Goal: Check status: Check status

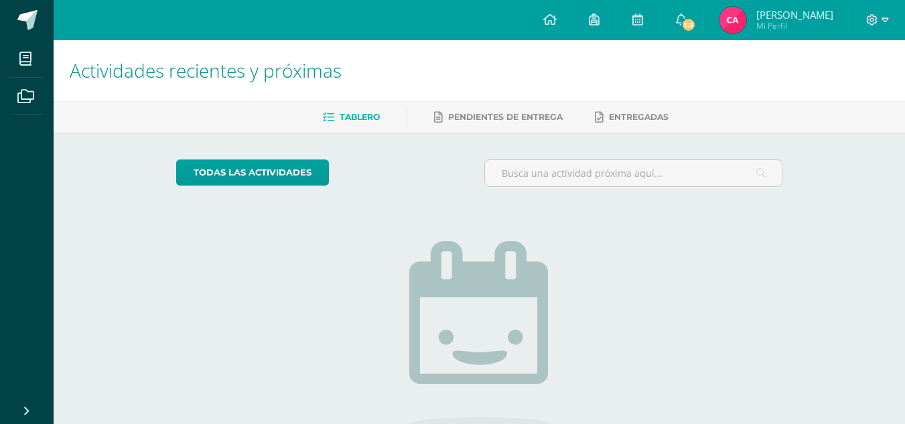
click at [782, 13] on span "[PERSON_NAME] Mi Perfil" at bounding box center [776, 20] width 119 height 27
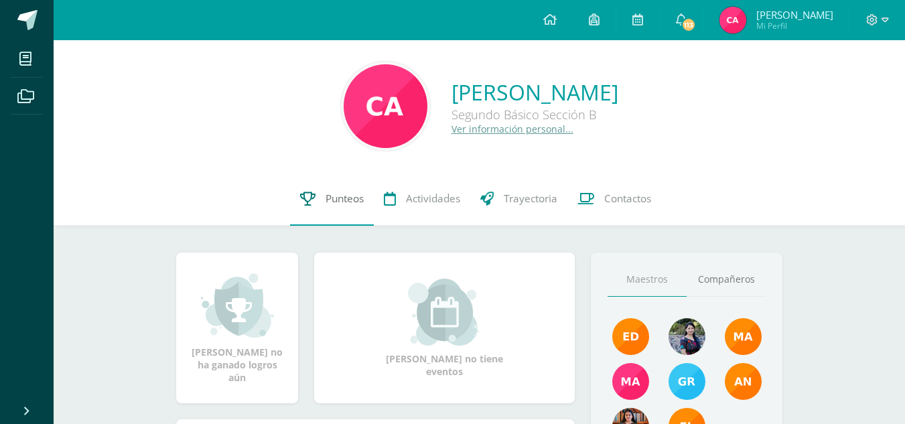
click at [323, 202] on link "Punteos" at bounding box center [332, 199] width 84 height 54
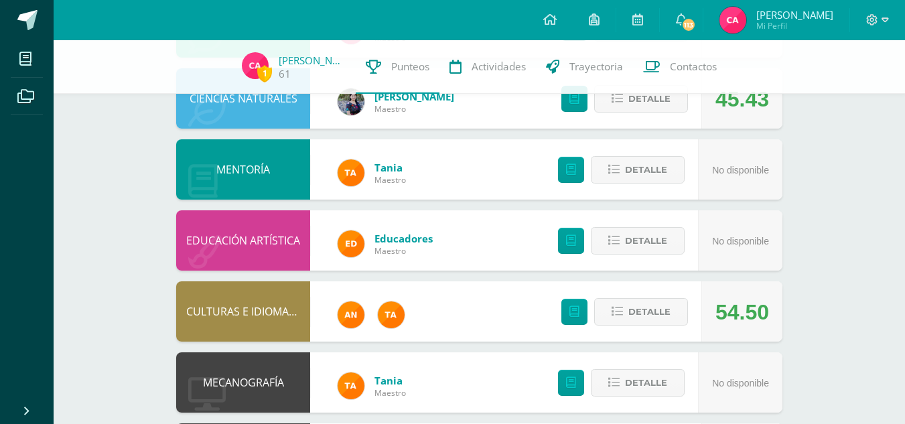
scroll to position [726, 0]
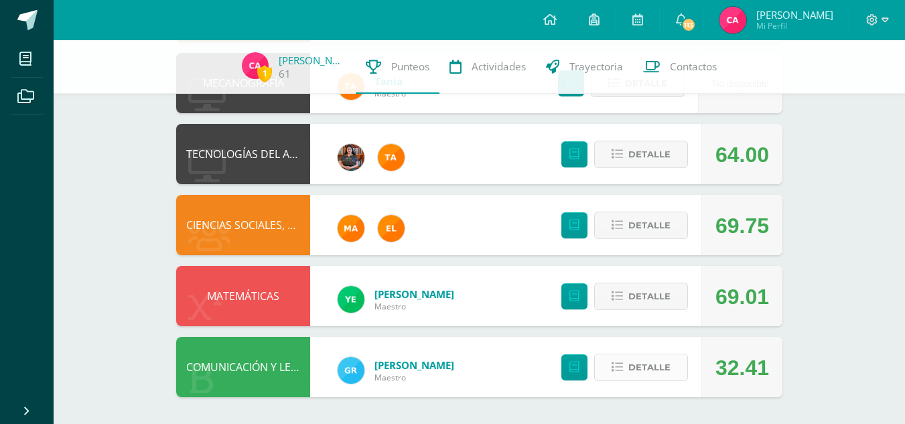
click at [657, 365] on span "Detalle" at bounding box center [649, 367] width 42 height 25
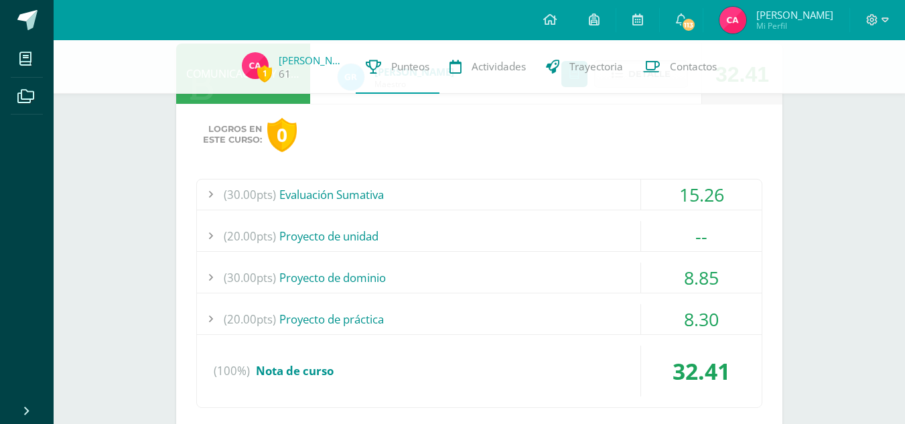
scroll to position [1020, 0]
click at [625, 186] on div "(30.00pts) Evaluación Sumativa" at bounding box center [479, 194] width 565 height 30
